Goal: Information Seeking & Learning: Learn about a topic

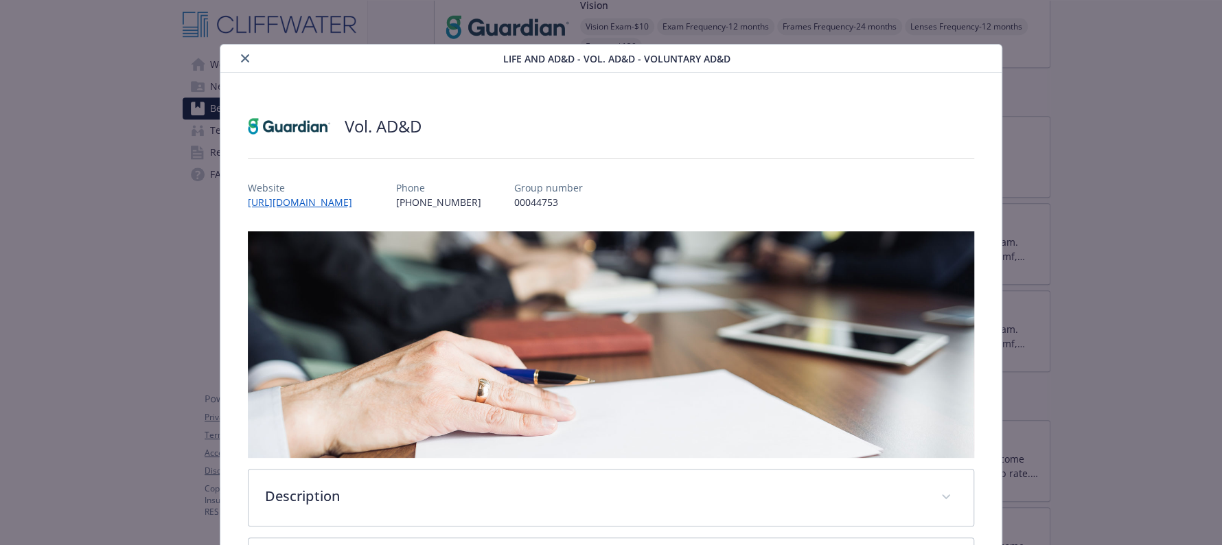
click at [240, 65] on button "close" at bounding box center [245, 58] width 16 height 16
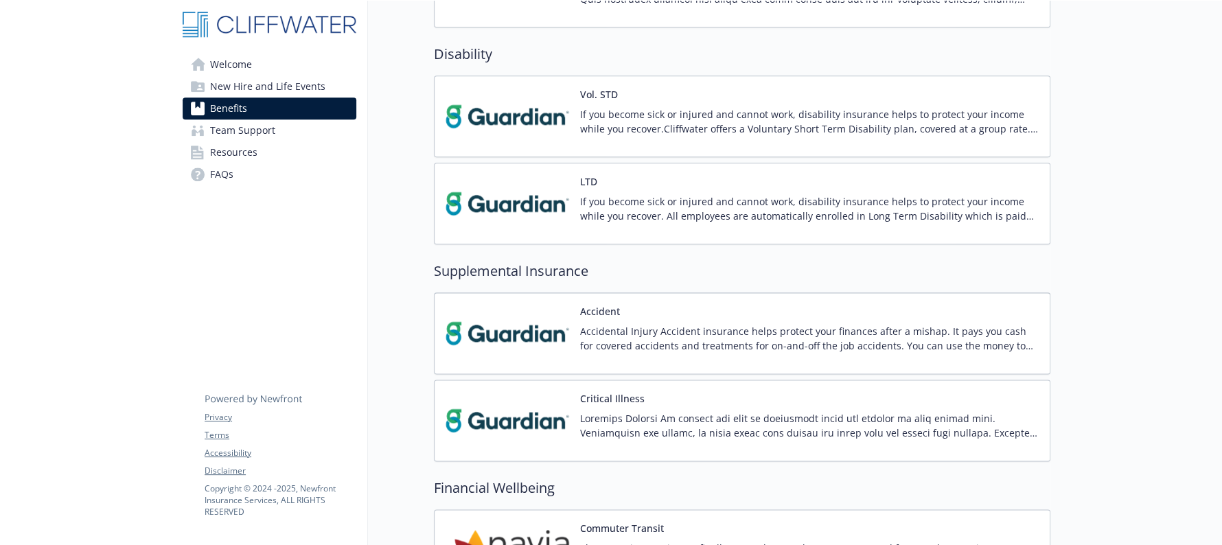
scroll to position [858, 0]
